Goal: Transaction & Acquisition: Purchase product/service

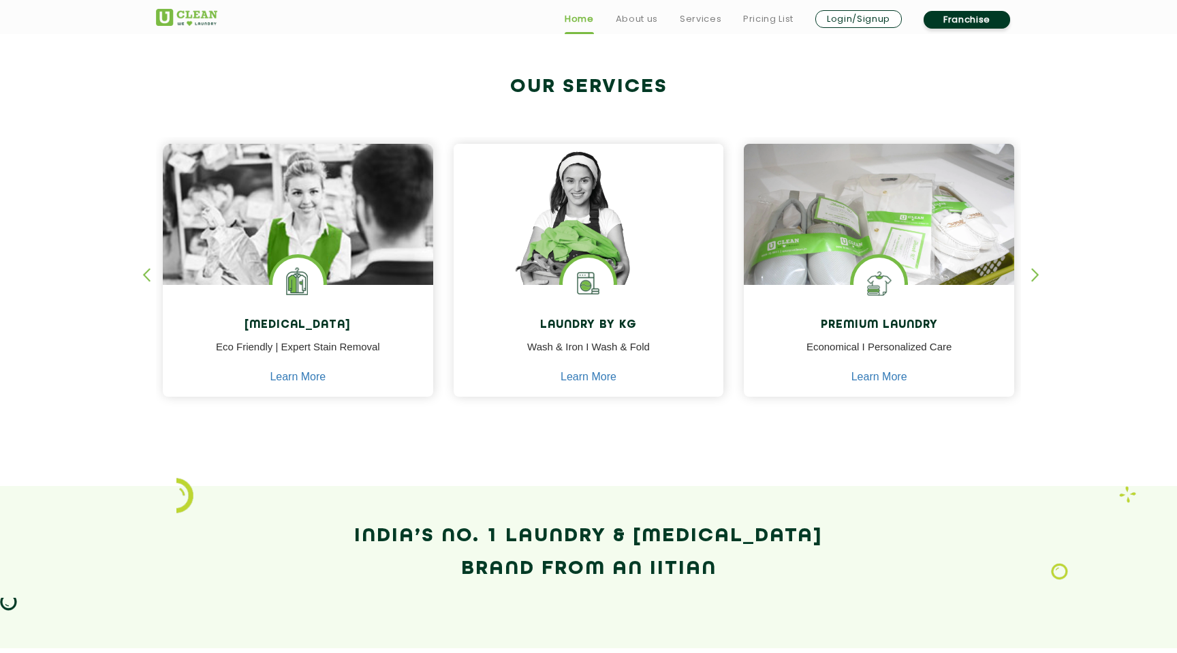
scroll to position [510, 0]
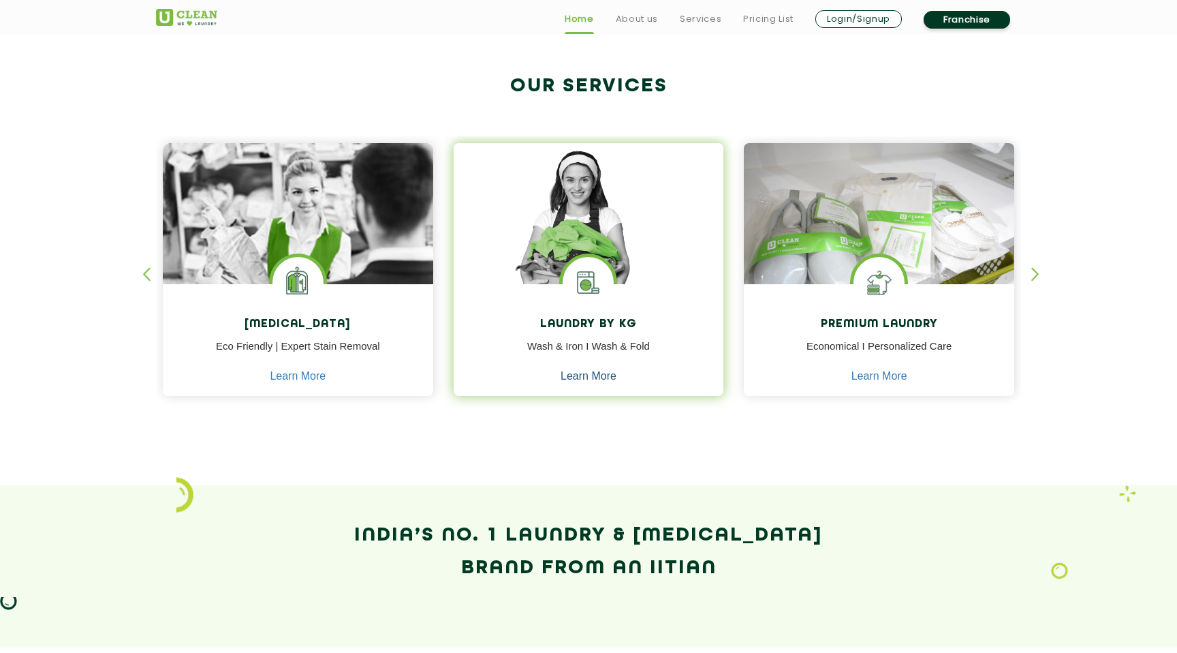
click at [604, 377] on link "Learn More" at bounding box center [589, 376] width 56 height 12
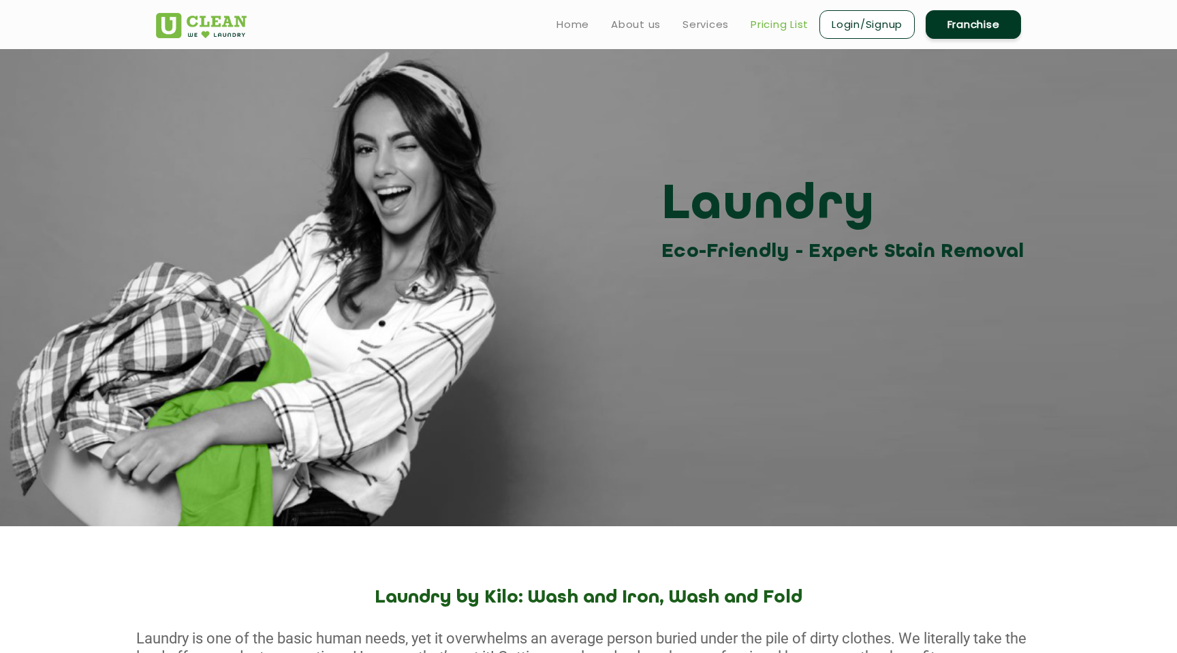
click at [786, 22] on link "Pricing List" at bounding box center [780, 24] width 58 height 16
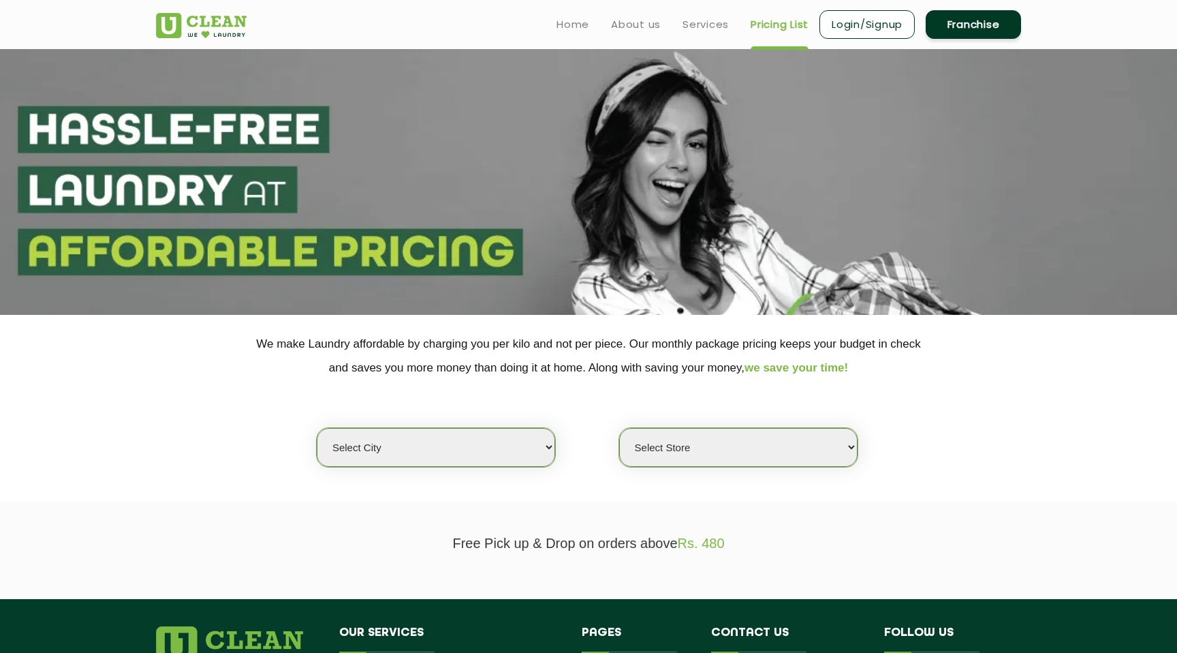
click at [491, 450] on select "Select city [GEOGRAPHIC_DATA] [GEOGRAPHIC_DATA] [GEOGRAPHIC_DATA] [GEOGRAPHIC_D…" at bounding box center [436, 447] width 238 height 39
select select "6"
click at [317, 428] on select "Select city [GEOGRAPHIC_DATA] [GEOGRAPHIC_DATA] [GEOGRAPHIC_DATA] [GEOGRAPHIC_D…" at bounding box center [436, 447] width 238 height 39
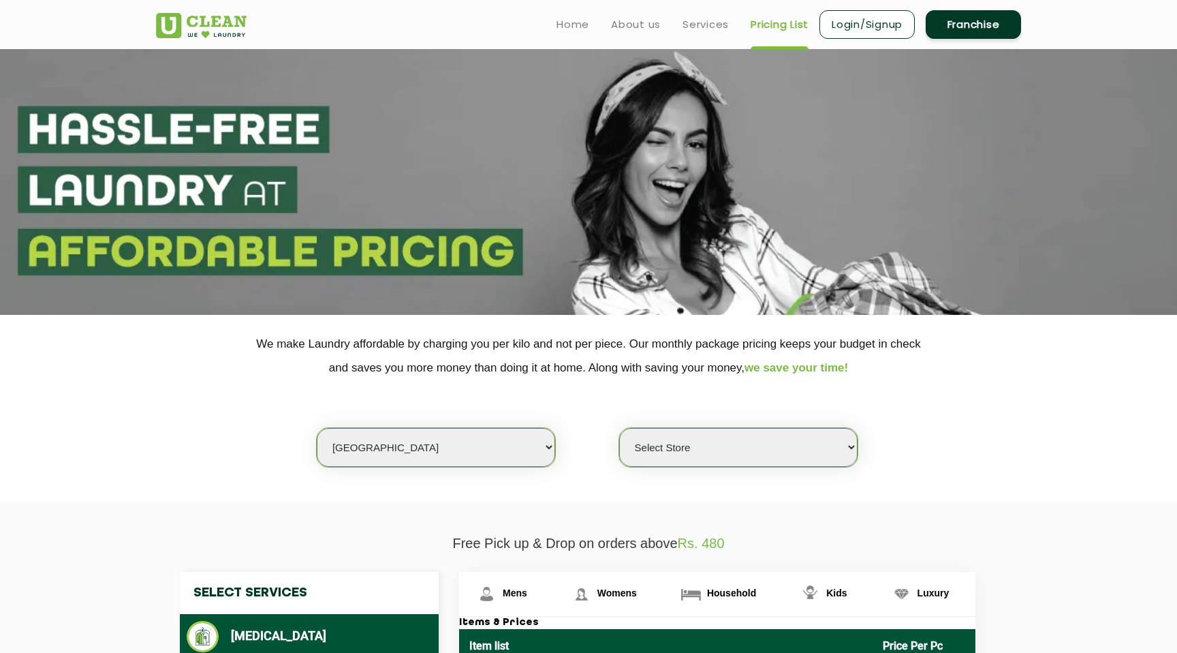
click at [703, 453] on select "Select Store [GEOGRAPHIC_DATA] [GEOGRAPHIC_DATA] UClean KR [GEOGRAPHIC_DATA] [G…" at bounding box center [738, 447] width 238 height 39
select select "450"
click at [619, 428] on select "Select Store [GEOGRAPHIC_DATA] [GEOGRAPHIC_DATA] UClean KR [GEOGRAPHIC_DATA] [G…" at bounding box center [738, 447] width 238 height 39
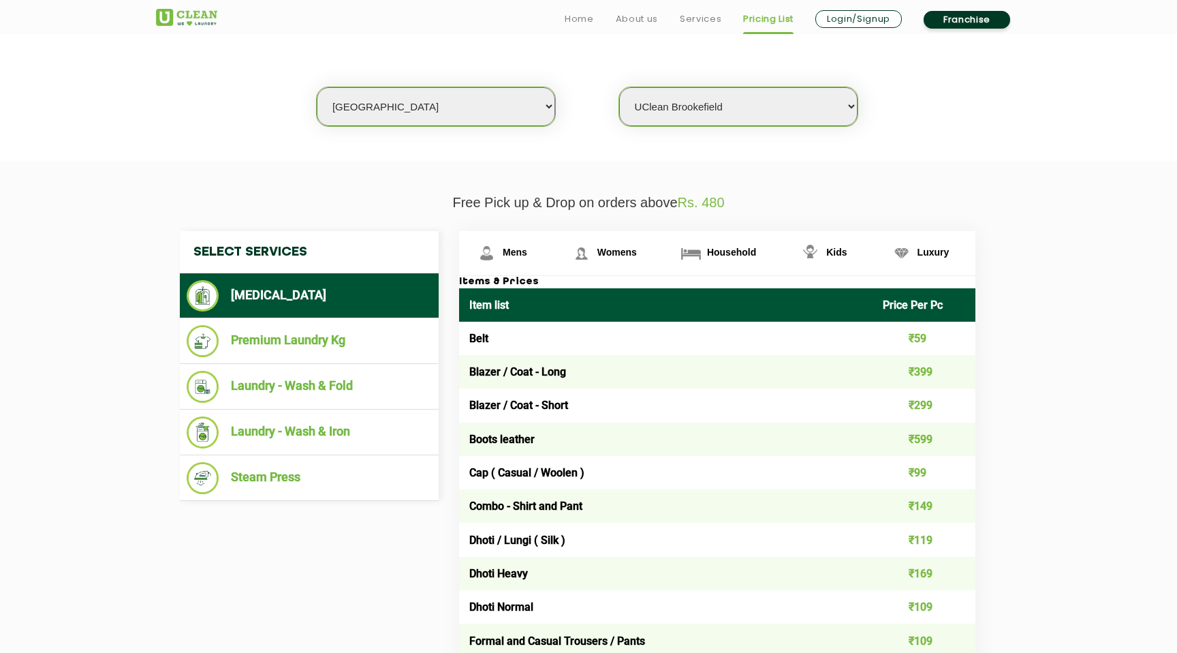
scroll to position [341, 0]
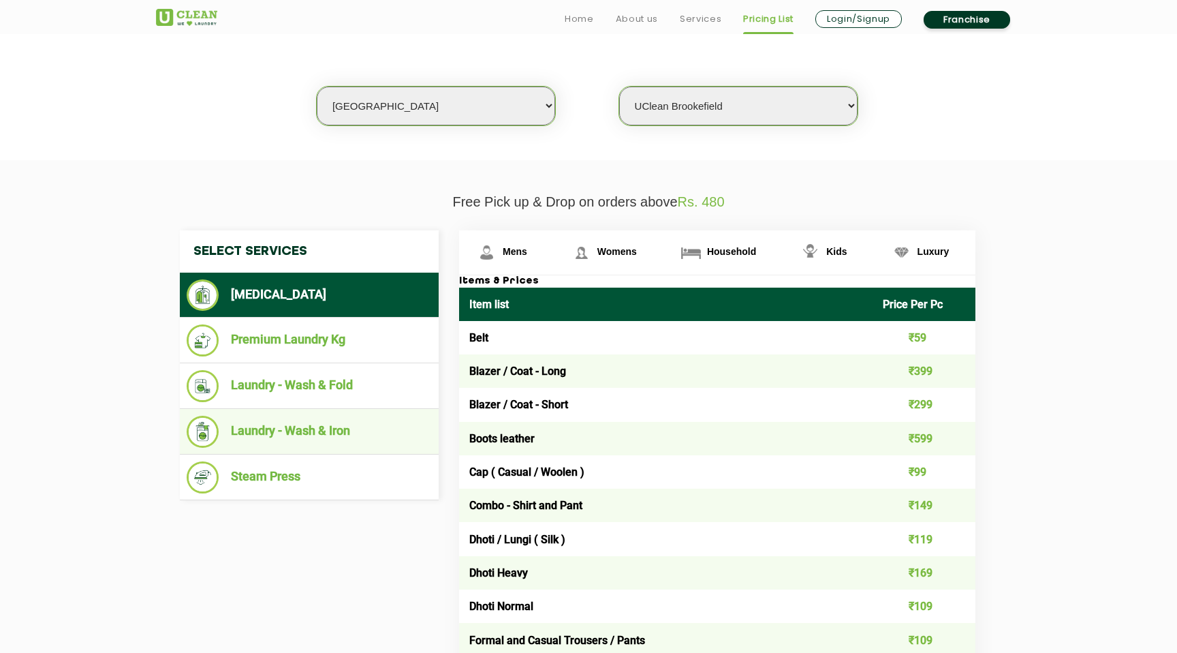
click at [327, 444] on li "Laundry - Wash & Iron" at bounding box center [309, 432] width 245 height 32
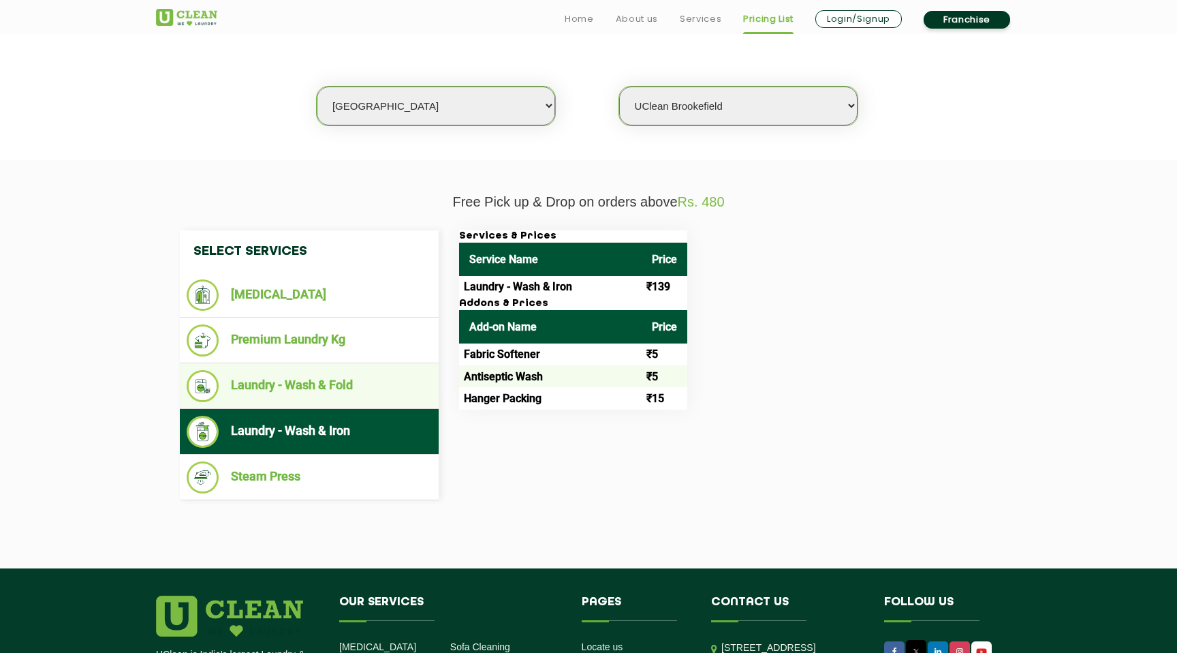
click at [309, 393] on li "Laundry - Wash & Fold" at bounding box center [309, 386] width 245 height 32
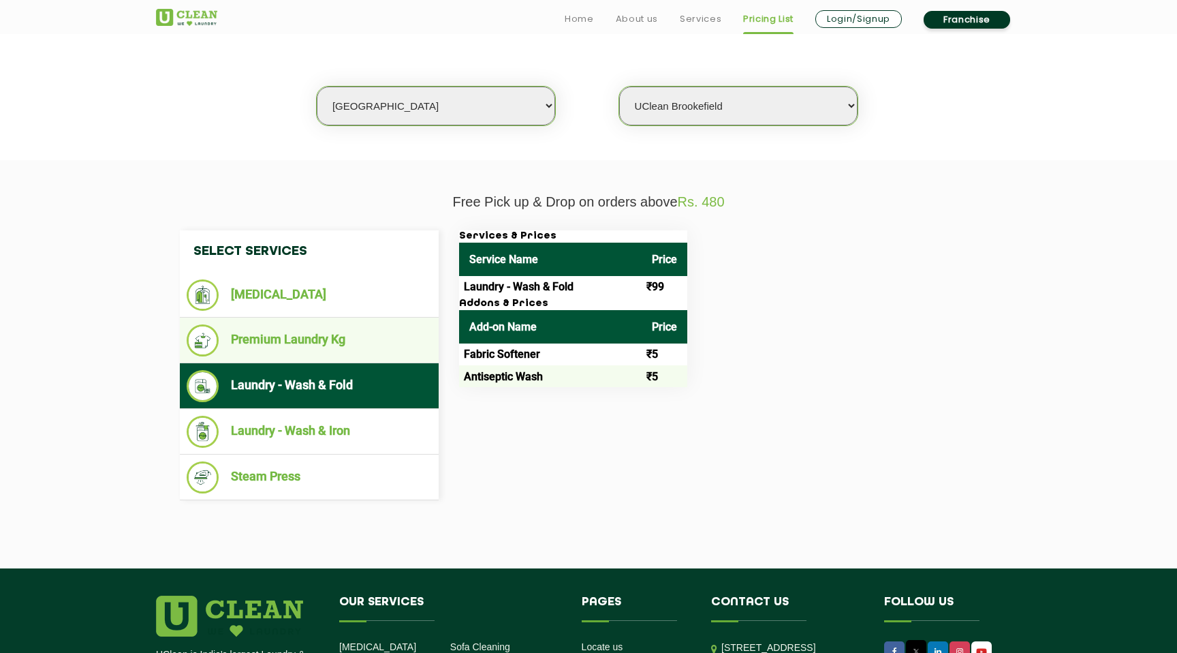
click at [307, 348] on li "Premium Laundry Kg" at bounding box center [309, 340] width 245 height 32
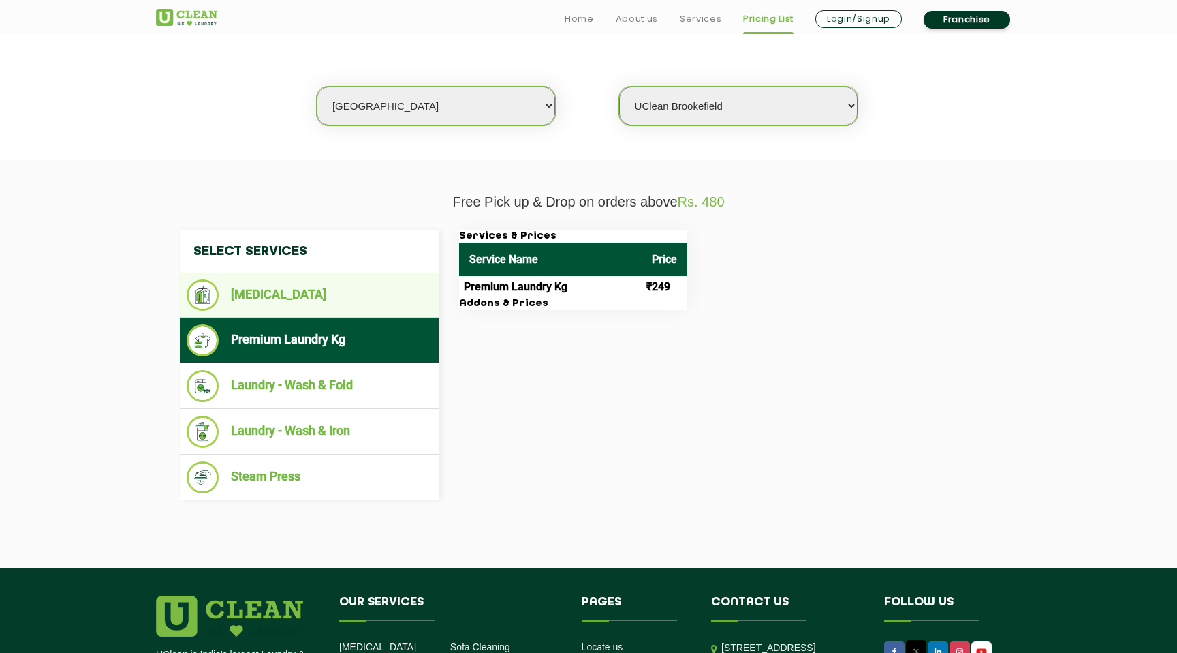
click at [302, 302] on li "[MEDICAL_DATA]" at bounding box center [309, 294] width 245 height 31
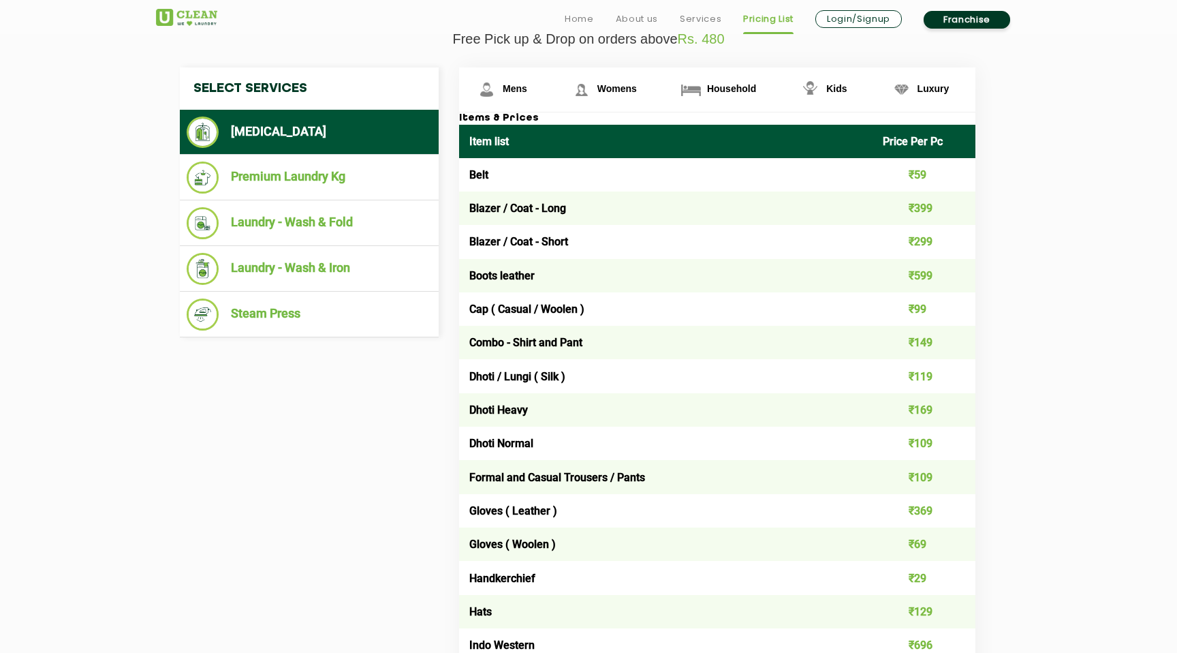
scroll to position [506, 0]
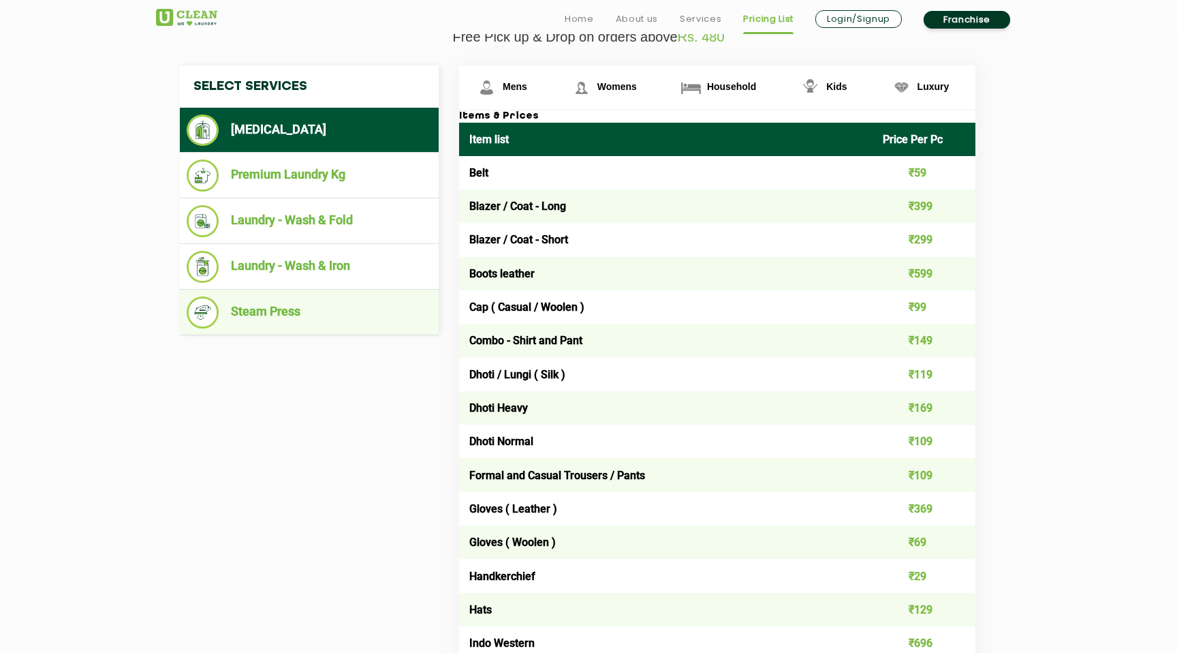
click at [296, 313] on li "Steam Press" at bounding box center [309, 312] width 245 height 32
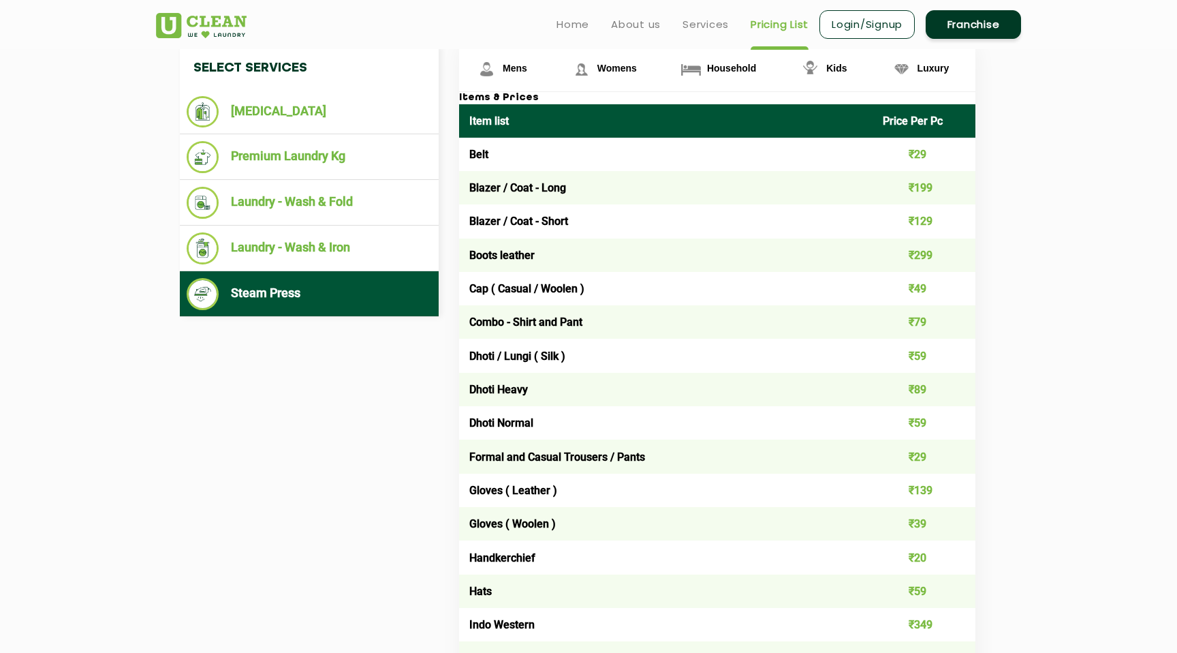
scroll to position [521, 0]
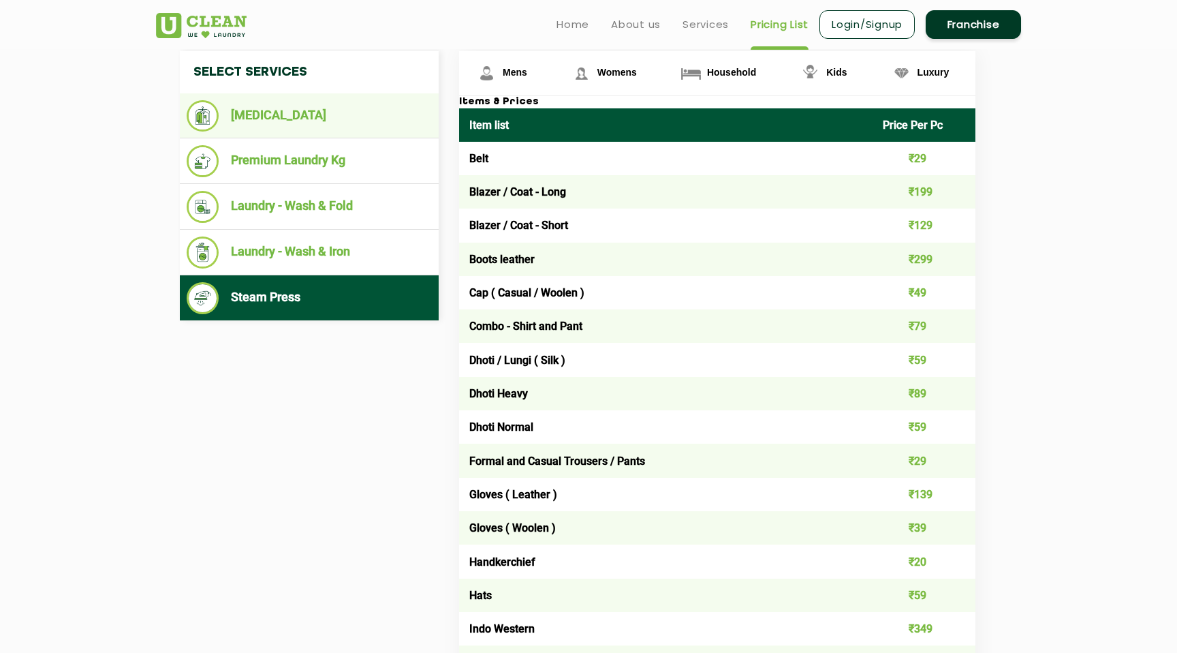
click at [279, 117] on li "[MEDICAL_DATA]" at bounding box center [309, 115] width 245 height 31
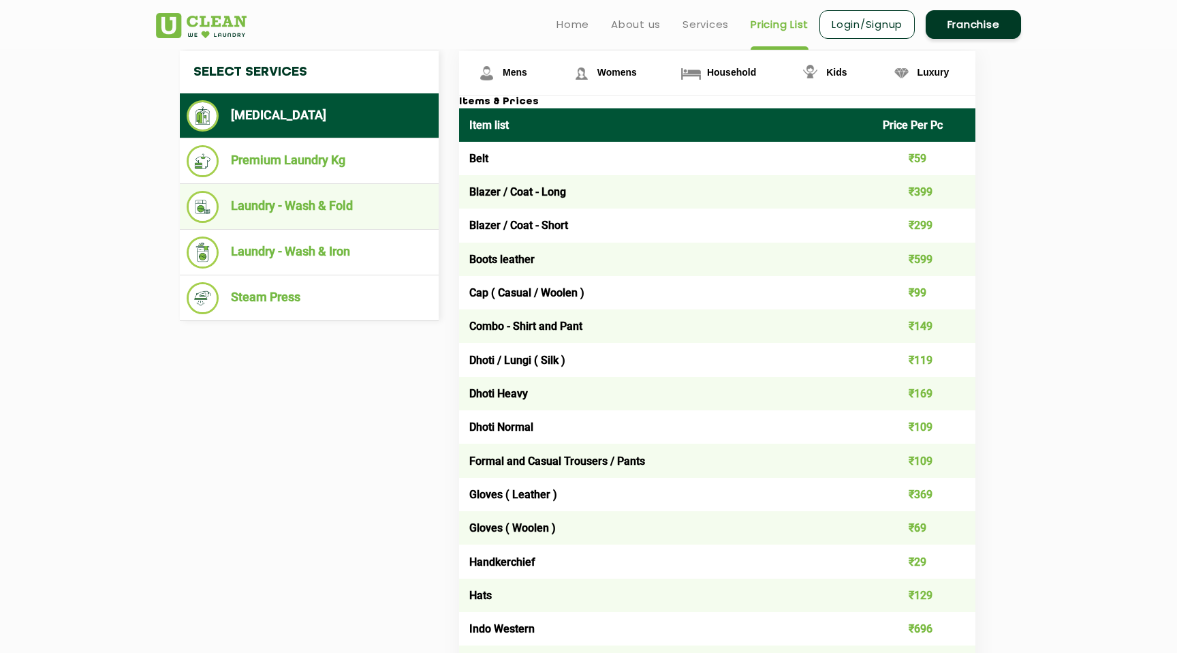
click at [288, 204] on li "Laundry - Wash & Fold" at bounding box center [309, 207] width 245 height 32
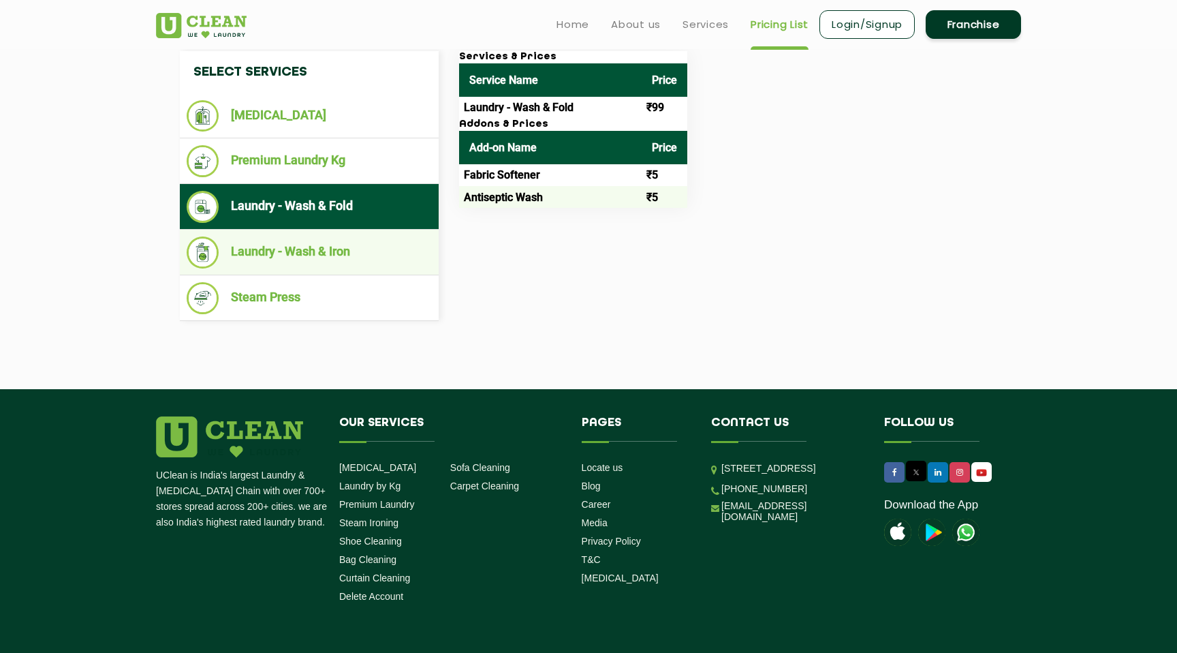
click at [298, 251] on li "Laundry - Wash & Iron" at bounding box center [309, 252] width 245 height 32
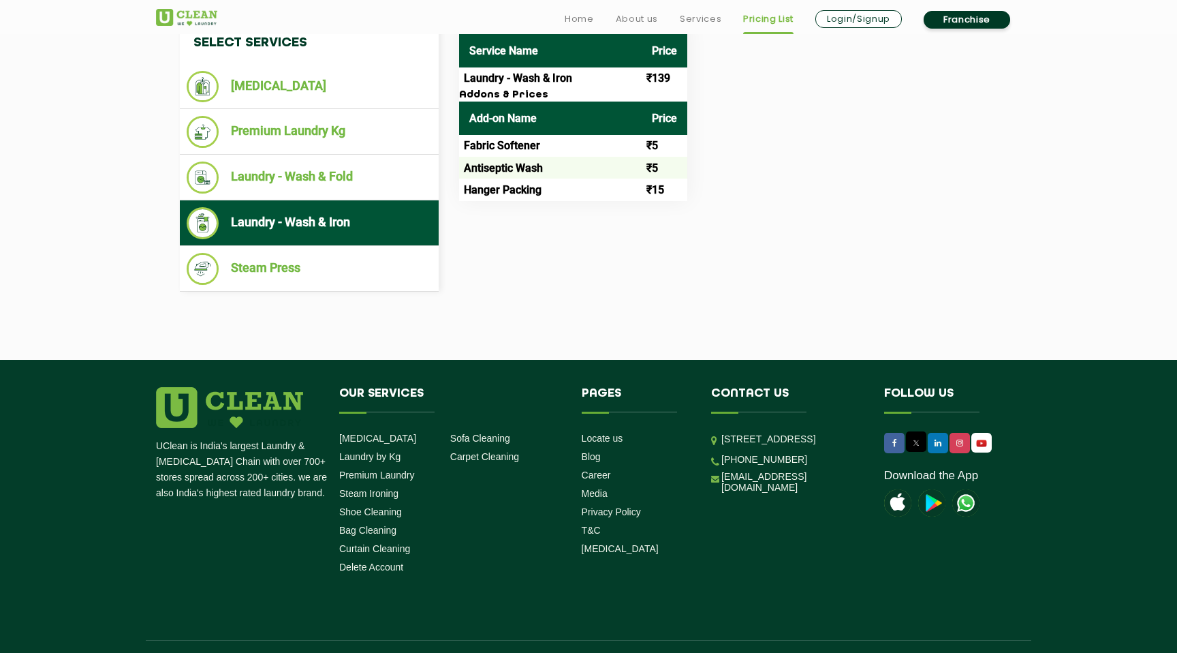
scroll to position [584, 0]
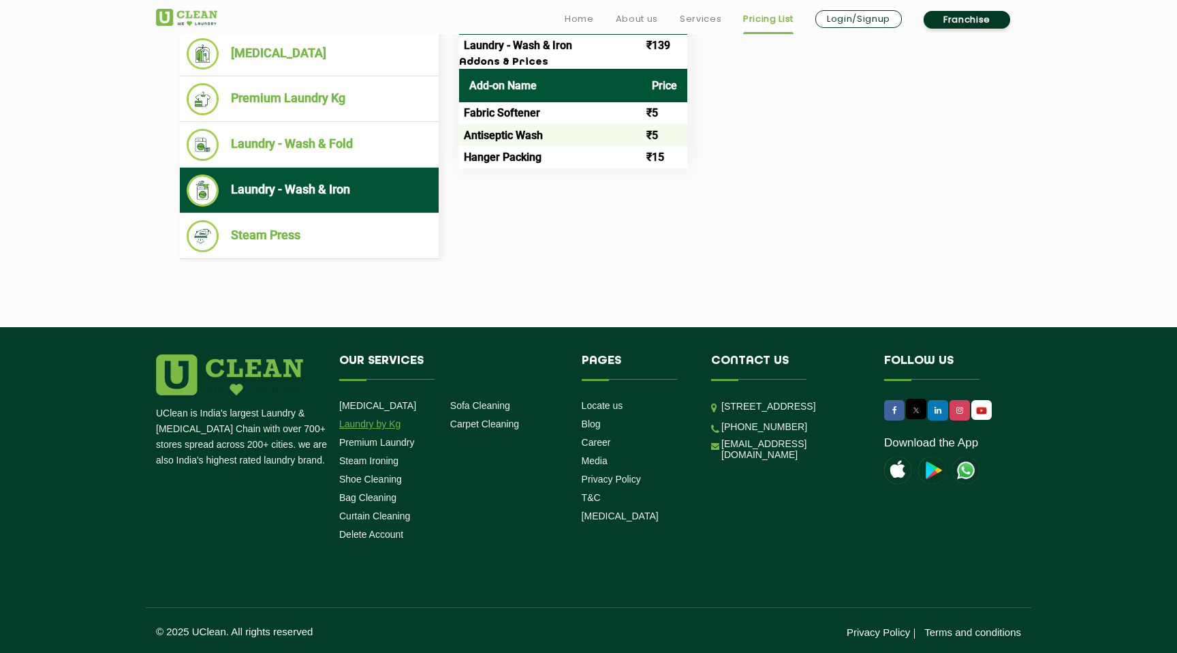
click at [383, 425] on link "Laundry by Kg" at bounding box center [369, 423] width 61 height 11
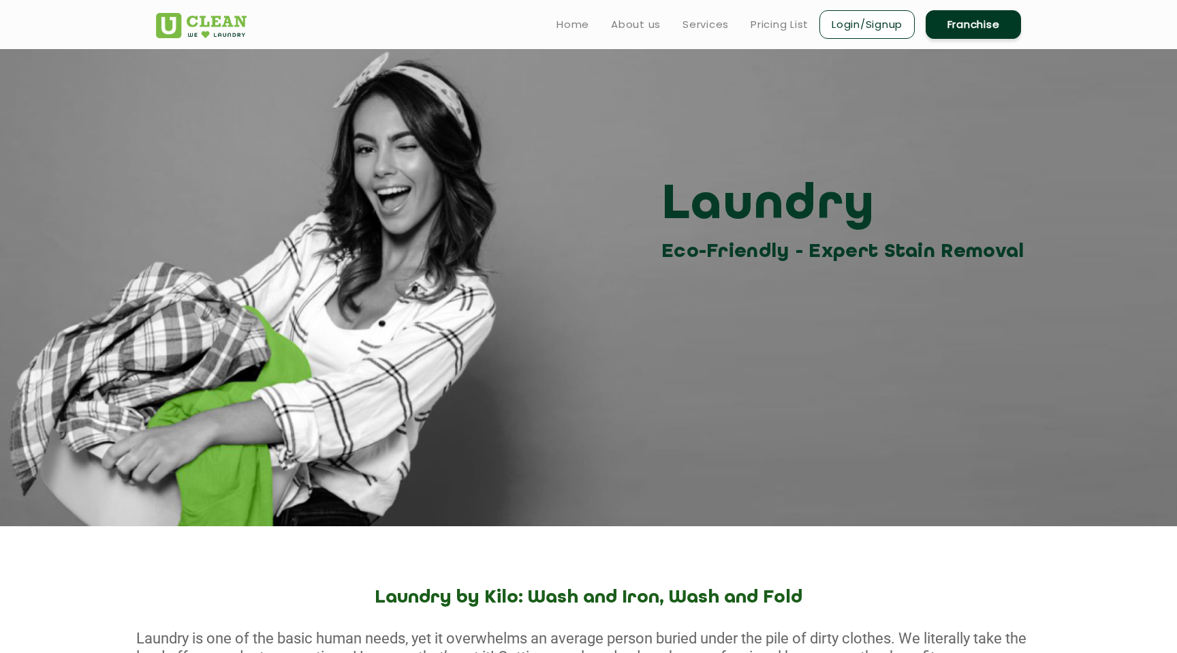
click at [876, 22] on link "Login/Signup" at bounding box center [867, 24] width 95 height 29
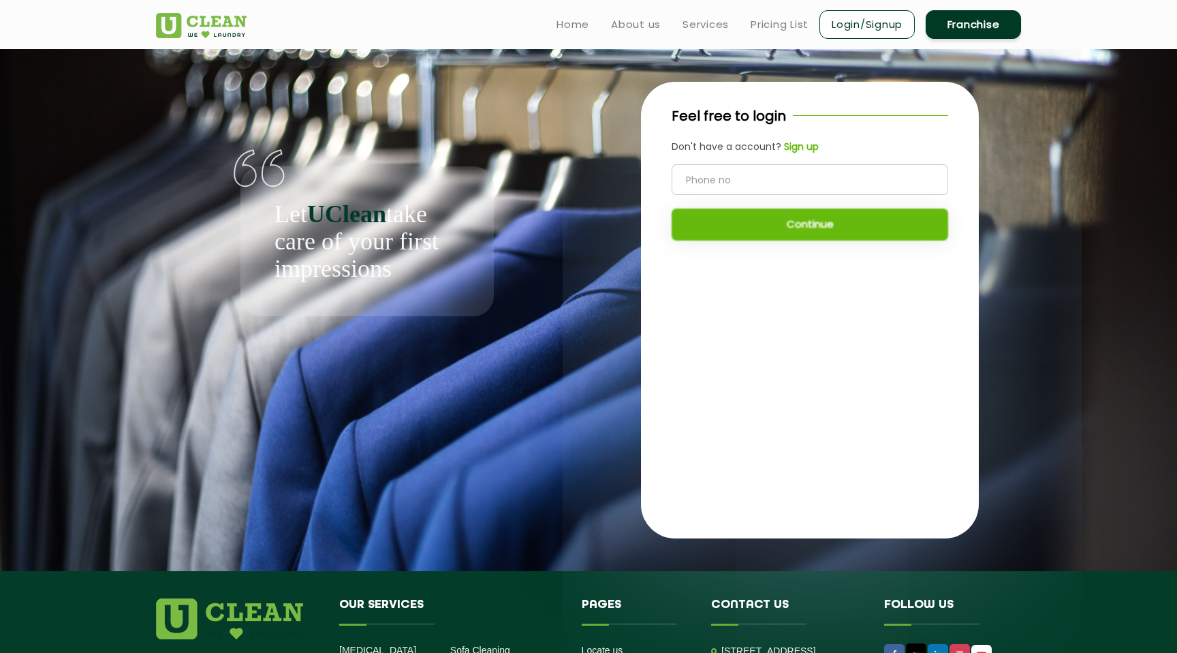
click at [727, 187] on input "tel" at bounding box center [810, 179] width 277 height 31
type input "9945479559"
click at [801, 224] on button "Continue" at bounding box center [810, 225] width 277 height 32
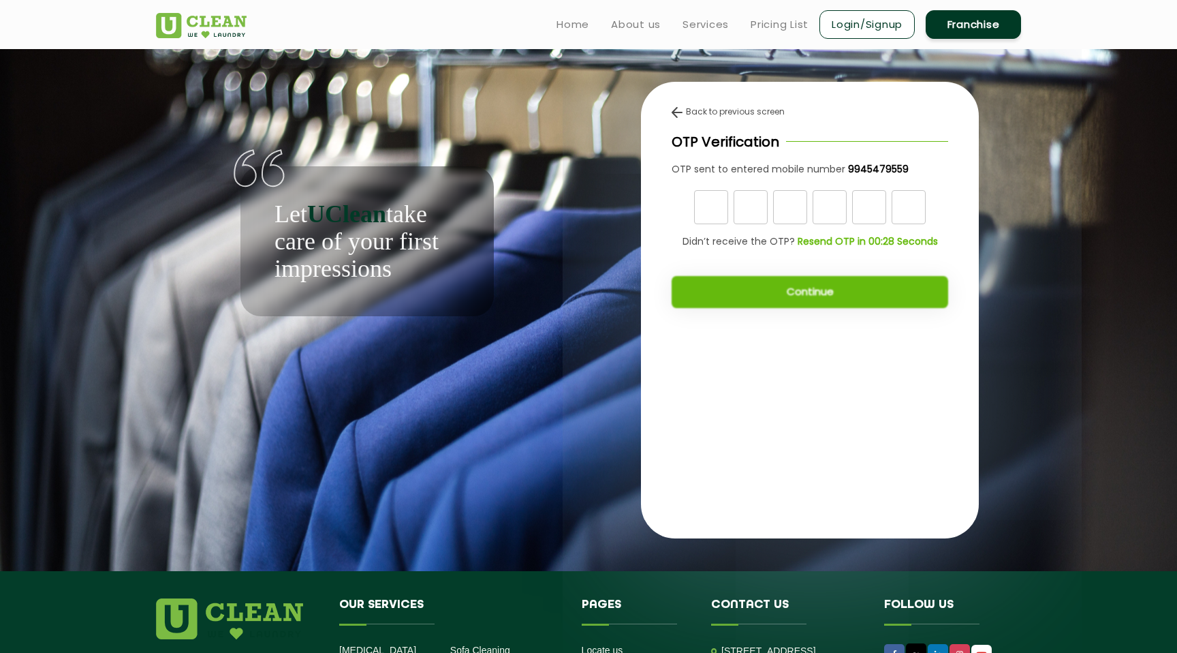
click at [712, 211] on input "text" at bounding box center [711, 207] width 34 height 34
type input "9"
type input "1"
type input "6"
type input "2"
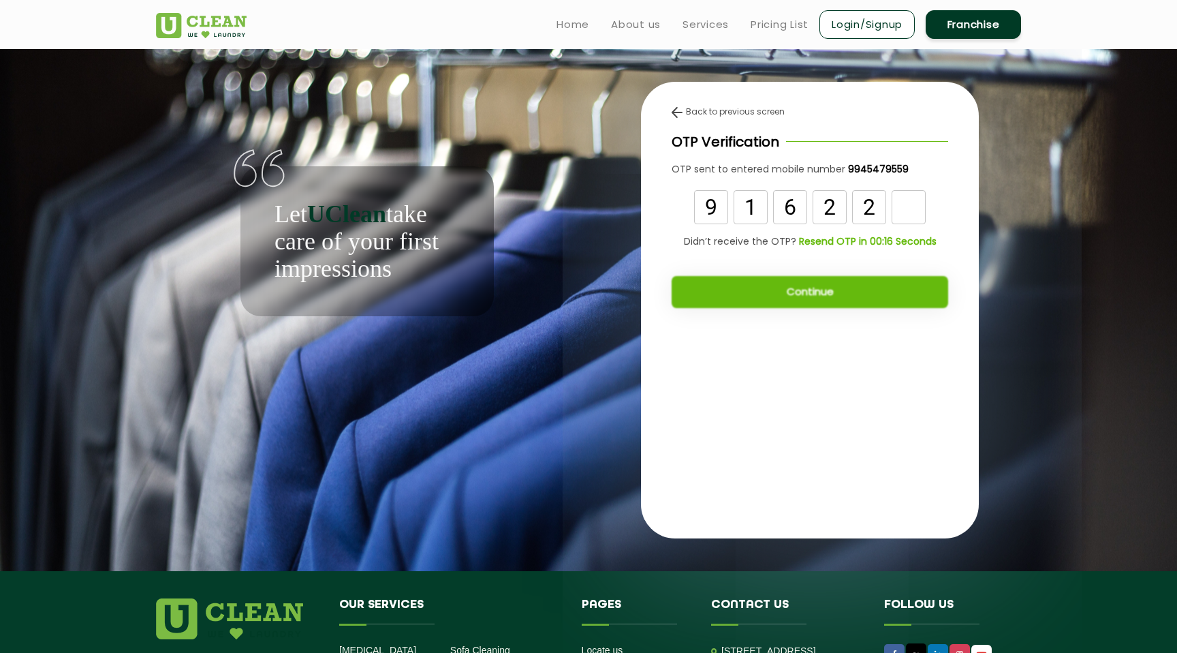
type input "2"
type input "7"
click at [793, 292] on button "Continue" at bounding box center [810, 292] width 277 height 32
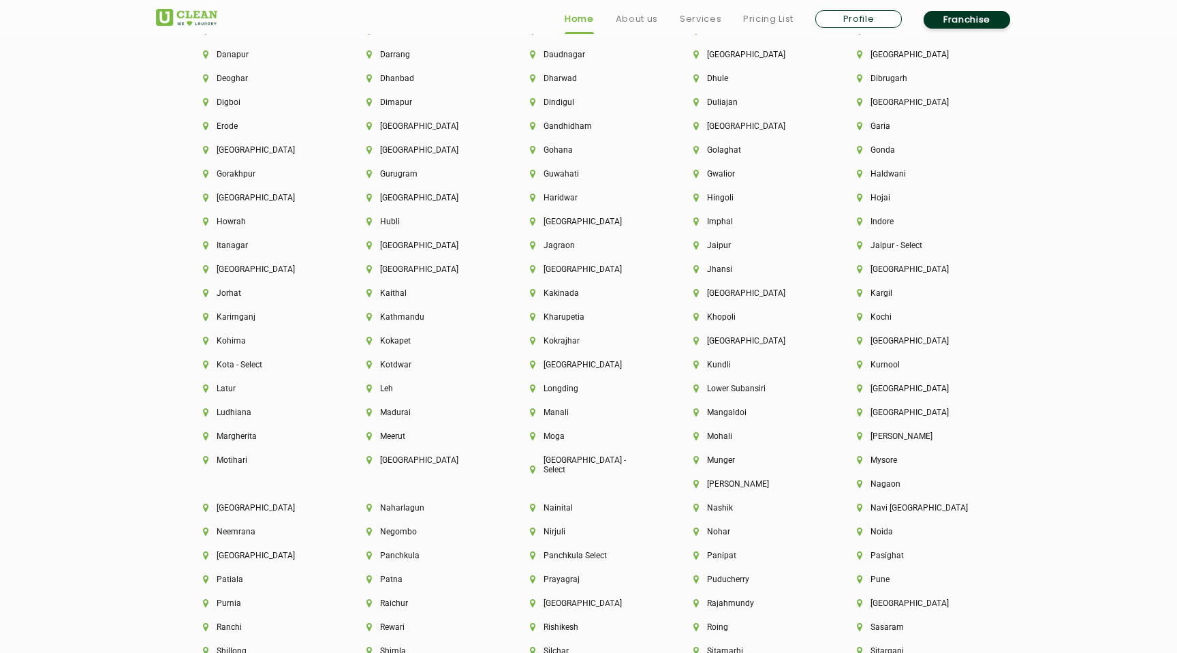
scroll to position [2674, 0]
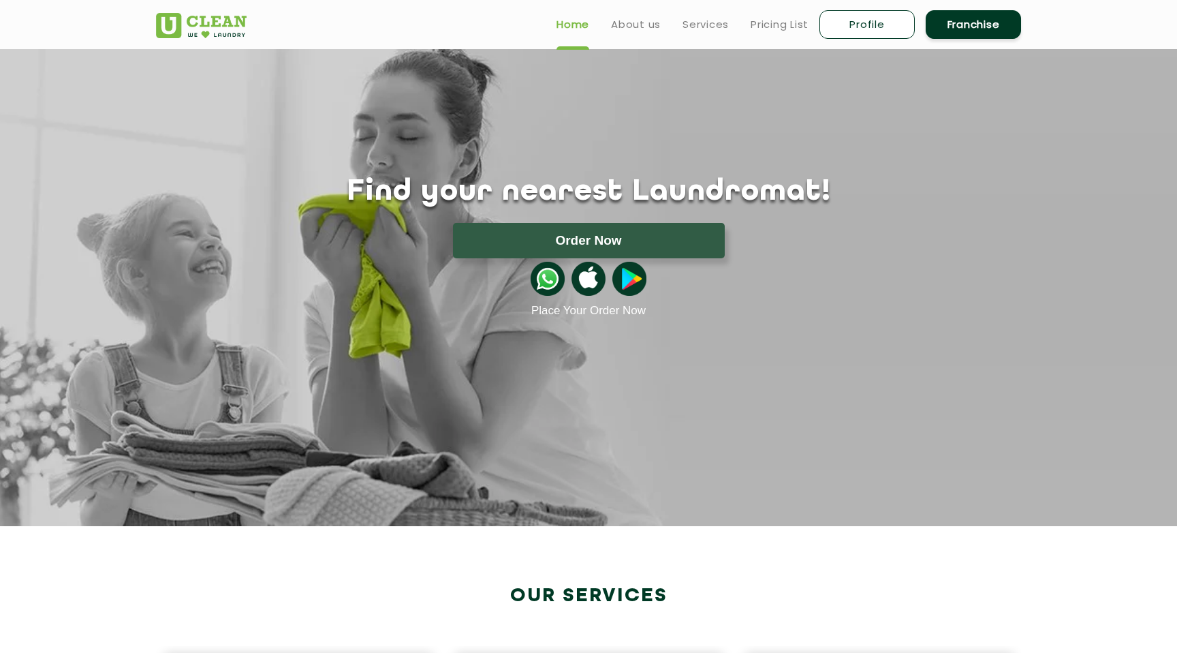
click at [546, 288] on img at bounding box center [548, 279] width 34 height 34
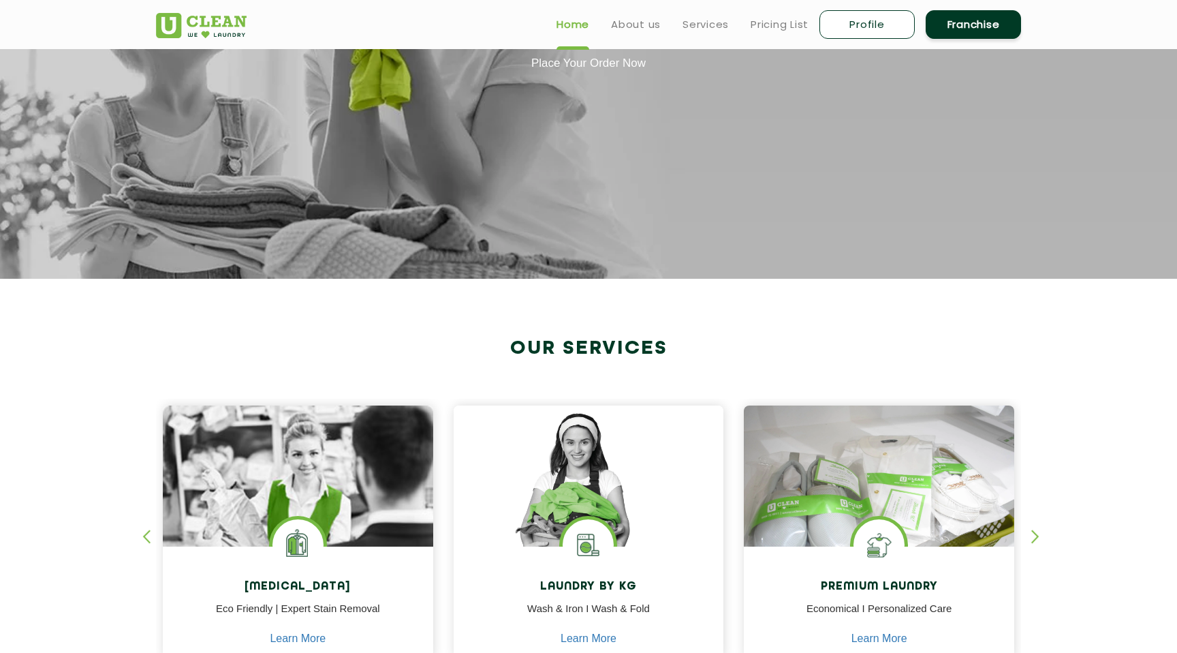
scroll to position [161, 0]
